Goal: Task Accomplishment & Management: Manage account settings

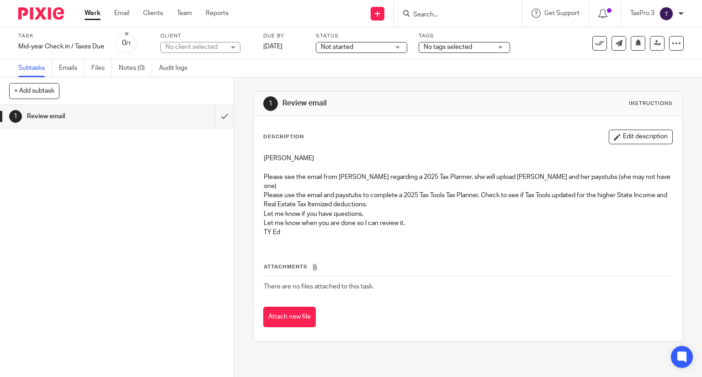
click at [48, 16] on img at bounding box center [41, 13] width 46 height 12
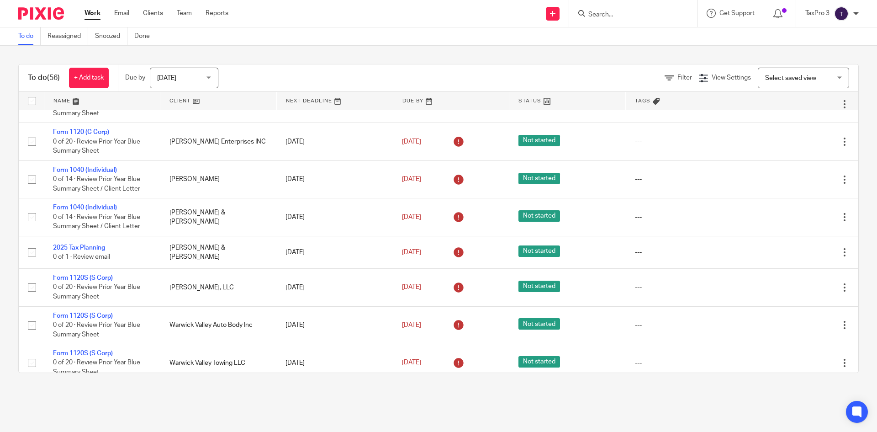
scroll to position [1450, 0]
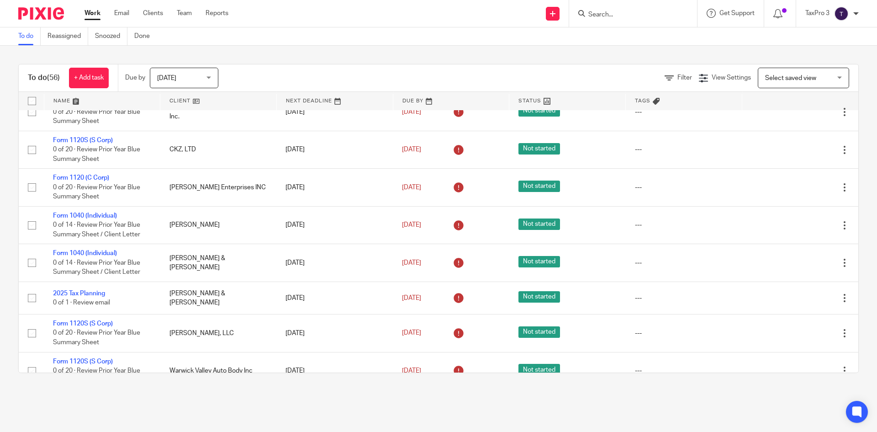
click at [177, 102] on link at bounding box center [218, 101] width 116 height 18
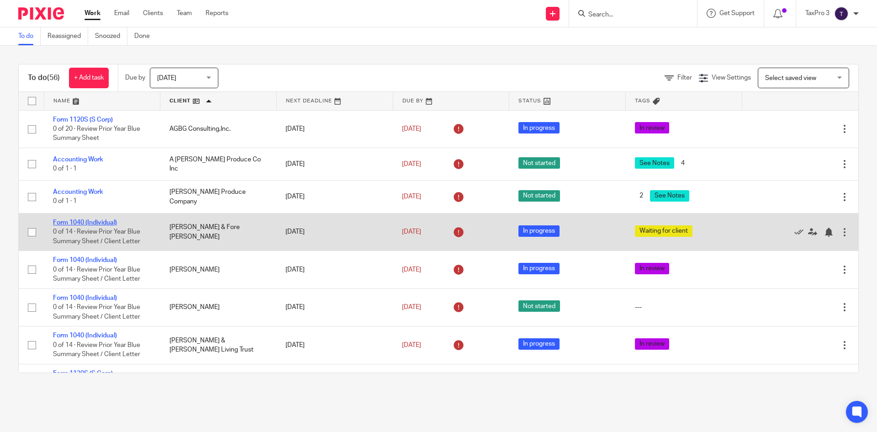
click at [83, 222] on link "Form 1040 (Individual)" at bounding box center [85, 222] width 64 height 6
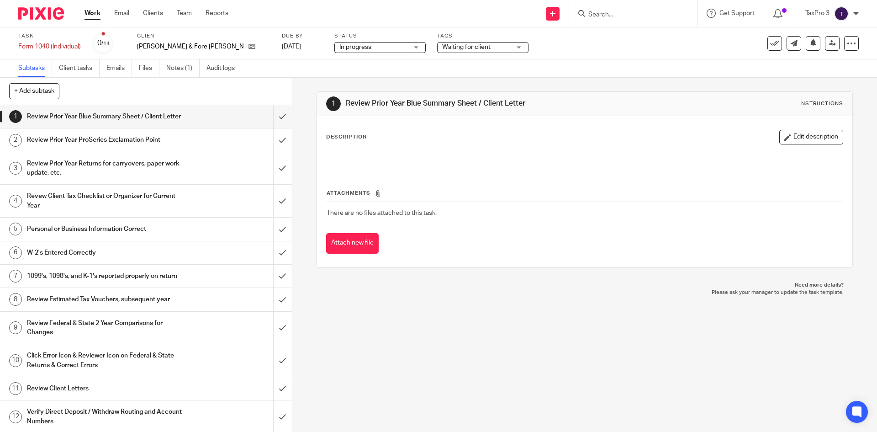
click at [457, 52] on div "Waiting for client" at bounding box center [482, 47] width 91 height 11
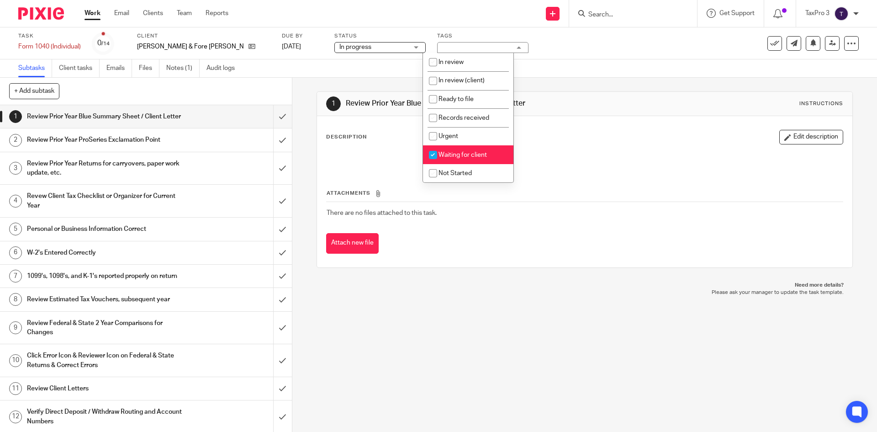
click at [442, 154] on span "Waiting for client" at bounding box center [463, 155] width 48 height 6
checkbox input "false"
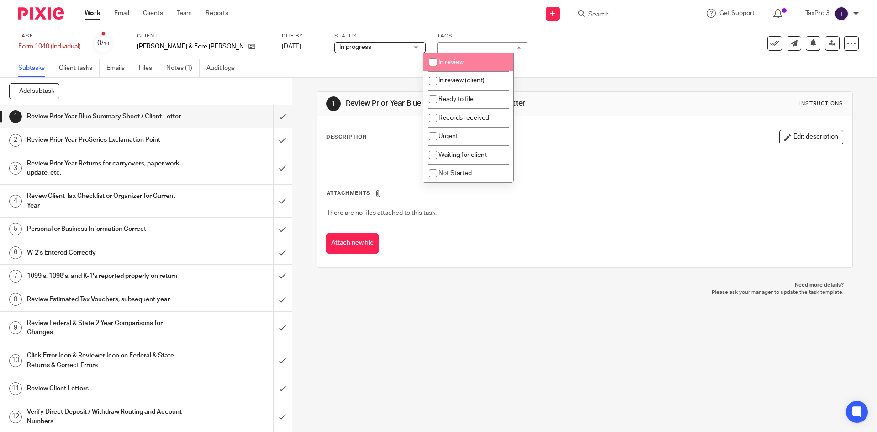
click at [439, 62] on input "checkbox" at bounding box center [432, 61] width 17 height 17
checkbox input "true"
click at [42, 13] on img at bounding box center [41, 13] width 46 height 12
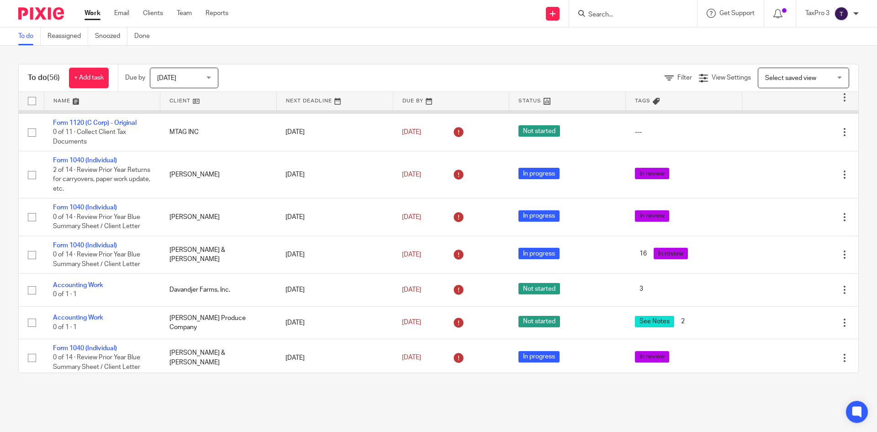
scroll to position [183, 0]
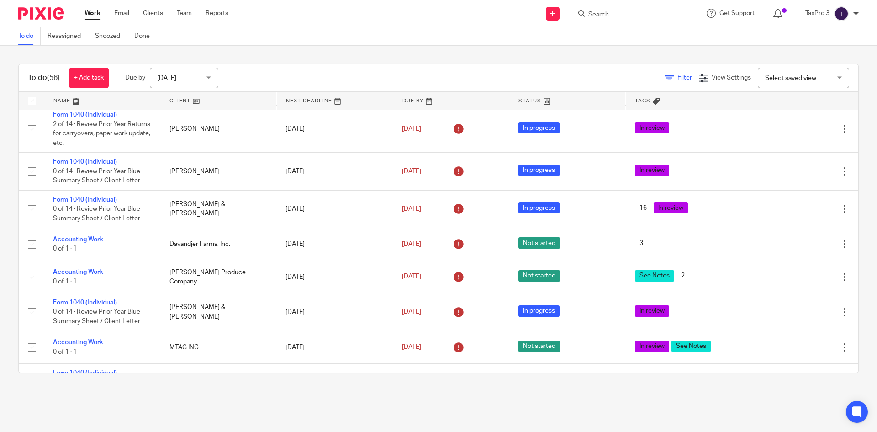
click at [678, 76] on span "Filter" at bounding box center [685, 77] width 15 height 6
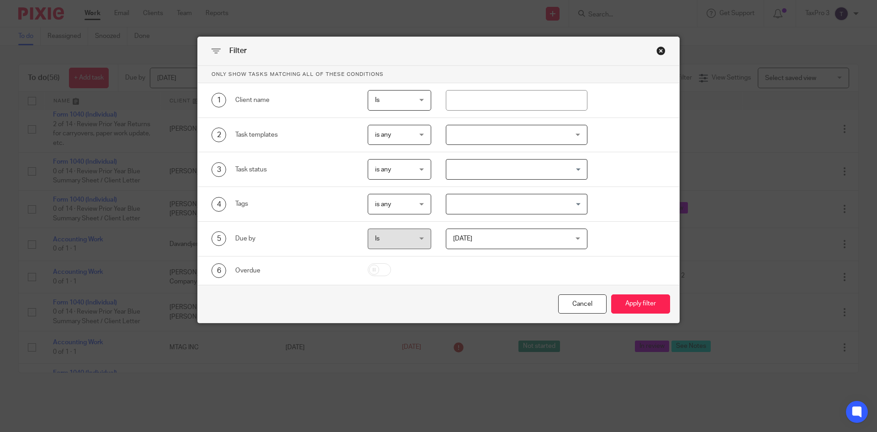
click at [400, 173] on span "is any" at bounding box center [397, 168] width 45 height 19
click at [400, 206] on li "is none" at bounding box center [396, 207] width 63 height 19
click at [485, 167] on input "Search for option" at bounding box center [514, 169] width 135 height 16
click at [392, 167] on span "is none" at bounding box center [385, 169] width 21 height 6
click at [403, 189] on li "is any" at bounding box center [396, 189] width 63 height 19
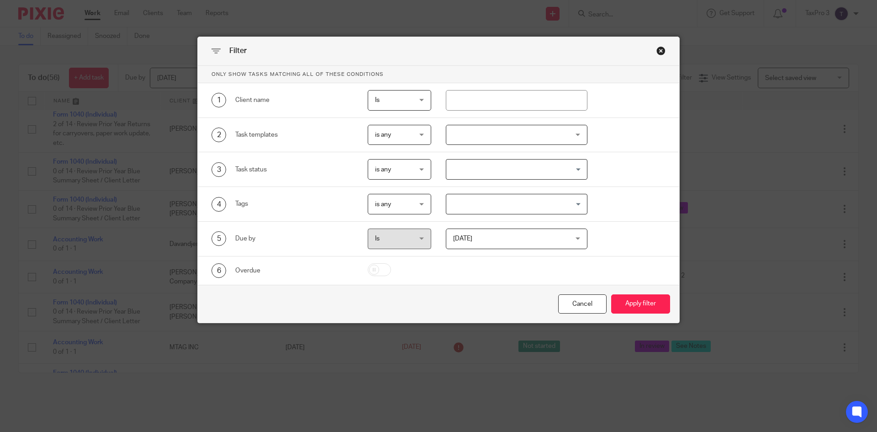
click at [402, 206] on span "is any" at bounding box center [397, 203] width 45 height 19
click at [385, 259] on span "is none" at bounding box center [381, 260] width 21 height 6
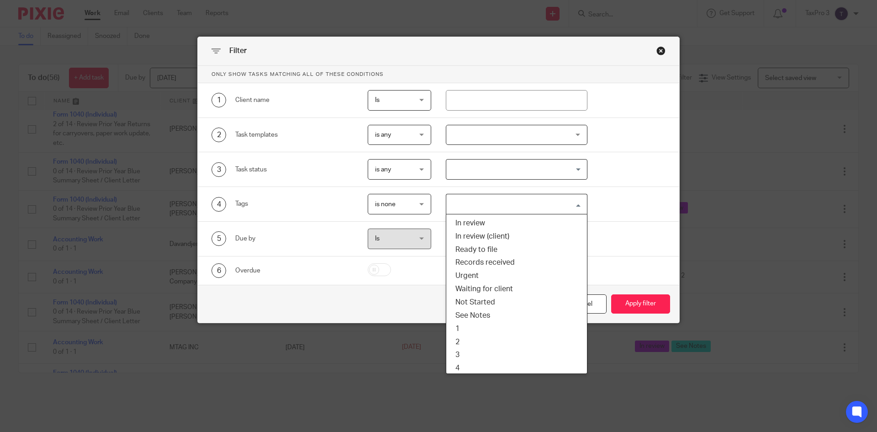
click at [483, 204] on input "Search for option" at bounding box center [514, 204] width 135 height 16
click at [470, 226] on li "In review" at bounding box center [516, 223] width 141 height 13
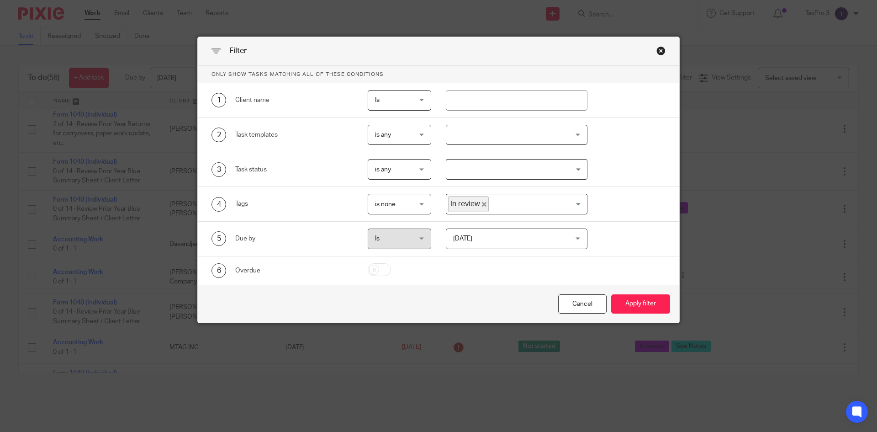
click at [633, 314] on div "Cancel Apply filter" at bounding box center [439, 304] width 482 height 38
click at [644, 299] on button "Apply filter" at bounding box center [640, 304] width 59 height 20
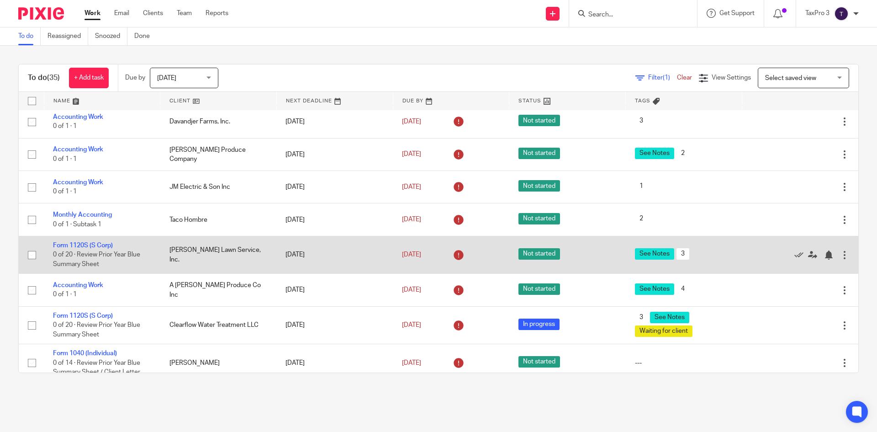
scroll to position [228, 0]
